Goal: Task Accomplishment & Management: Complete application form

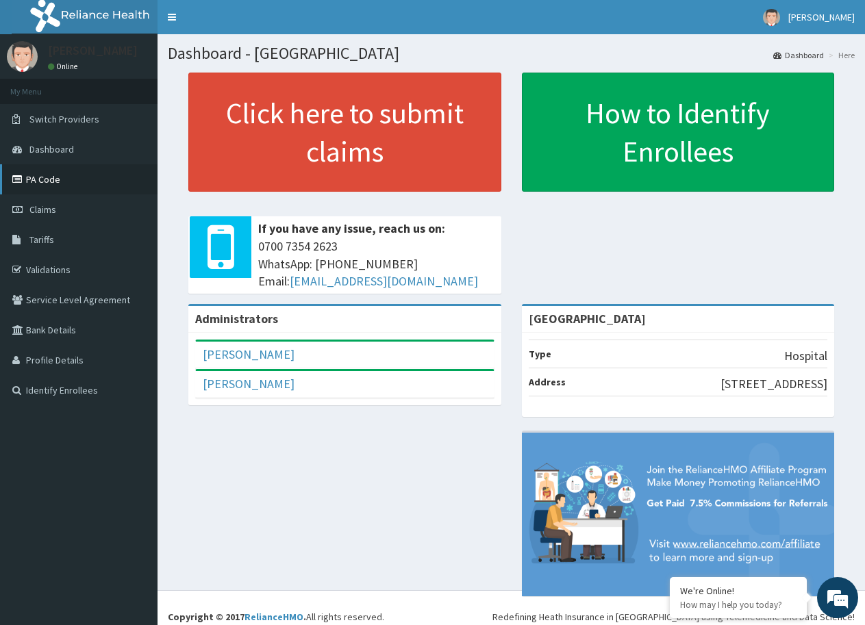
click at [38, 184] on link "PA Code" at bounding box center [78, 179] width 157 height 30
click at [53, 213] on span "Claims" at bounding box center [42, 209] width 27 height 12
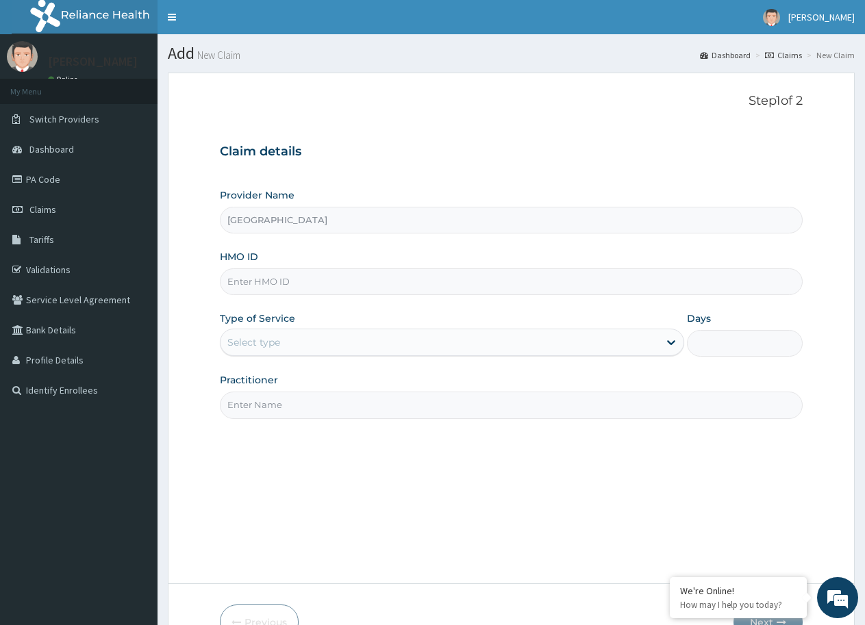
click at [546, 292] on input "HMO ID" at bounding box center [511, 281] width 583 height 27
type input "CHL/10"
click at [36, 179] on link "PA Code" at bounding box center [78, 179] width 157 height 30
